Goal: Transaction & Acquisition: Purchase product/service

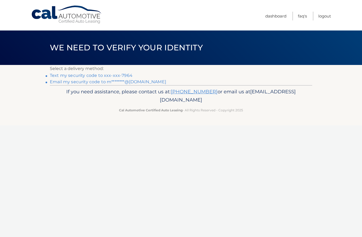
click at [250, 96] on p "If you need assistance, please contact us at: 609-807-3200 or email us at Custo…" at bounding box center [181, 96] width 256 height 17
click at [128, 73] on link "Text my security code to xxx-xxx-7964" at bounding box center [91, 75] width 83 height 5
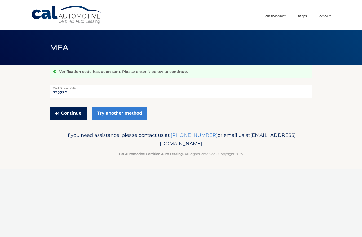
type input "732236"
click at [72, 114] on button "Continue" at bounding box center [68, 113] width 37 height 13
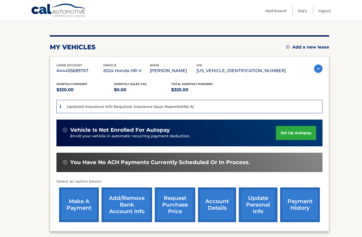
scroll to position [54, 0]
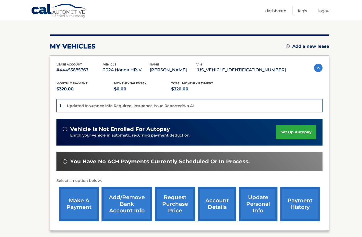
click at [74, 207] on link "make a payment" at bounding box center [79, 204] width 40 height 35
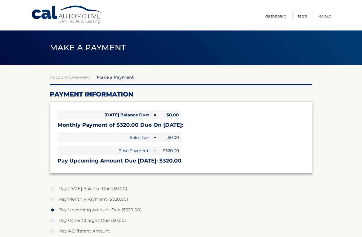
select select "YTM5ZmE1NjktNWFhOC00ZTVjLTllNTAtYmM0Y2M2ZGYzZTc2"
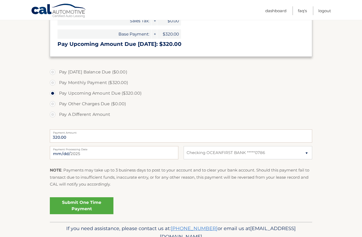
scroll to position [118, 0]
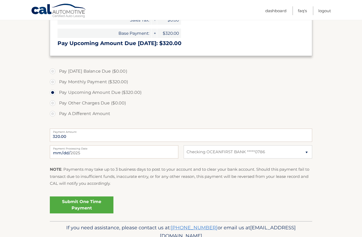
click at [84, 203] on link "Submit One Time Payment" at bounding box center [82, 205] width 64 height 17
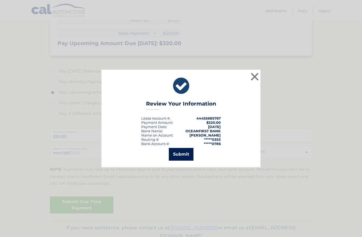
click at [181, 161] on button "Submit" at bounding box center [181, 154] width 25 height 13
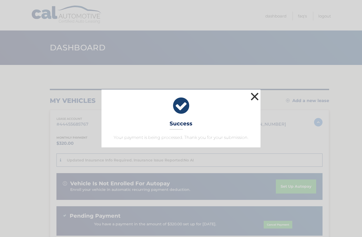
click at [255, 94] on button "×" at bounding box center [255, 96] width 11 height 11
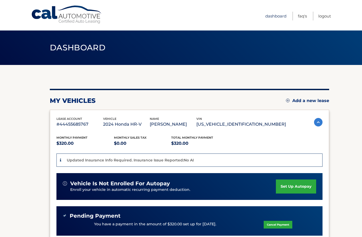
click at [276, 15] on link "Dashboard" at bounding box center [276, 16] width 21 height 9
click at [329, 16] on link "Logout" at bounding box center [325, 16] width 13 height 9
